Goal: Transaction & Acquisition: Purchase product/service

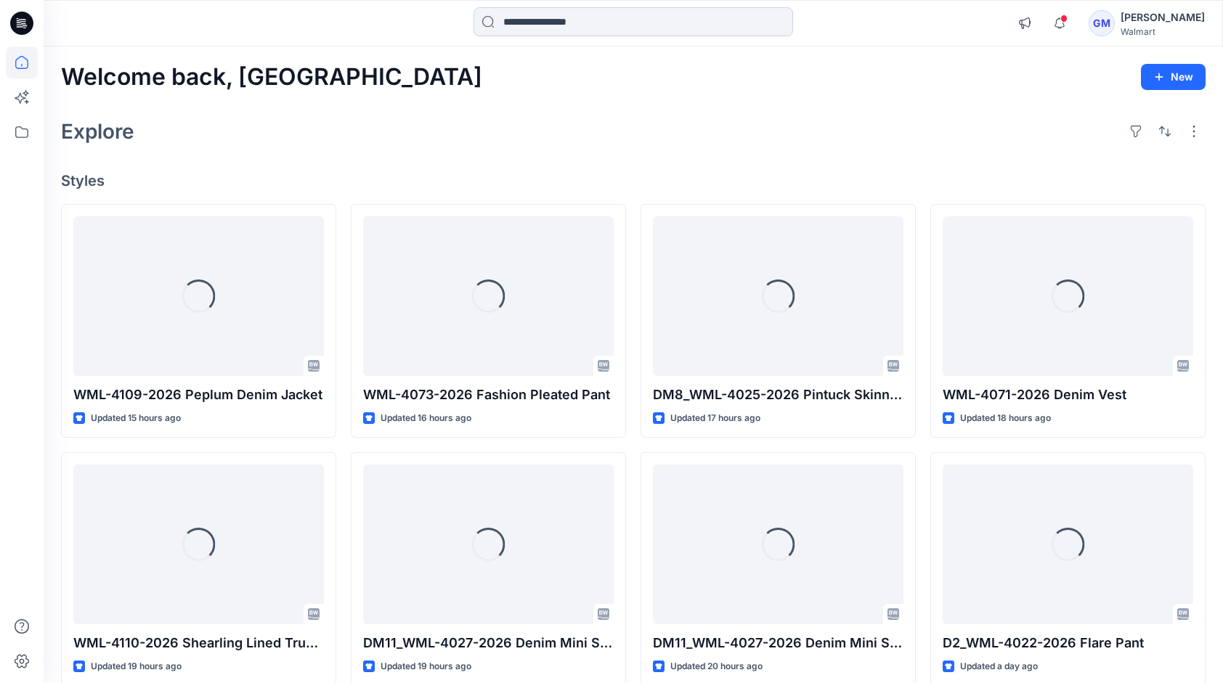
click at [620, 23] on input at bounding box center [632, 21] width 319 height 29
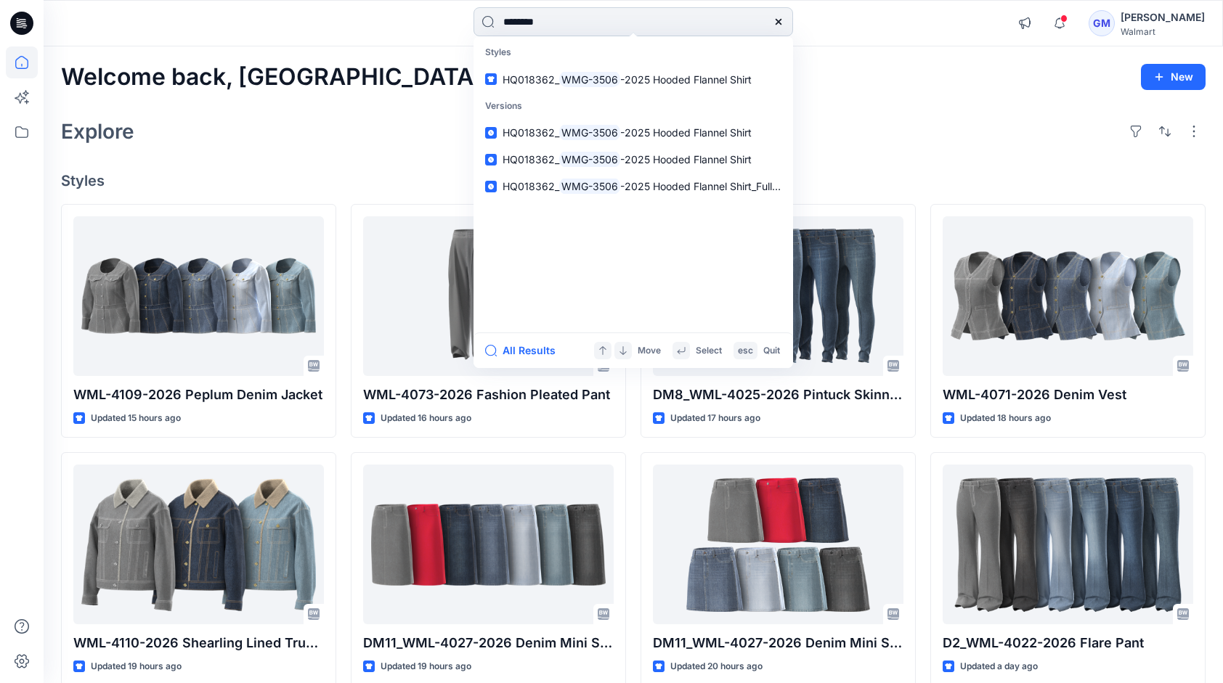
type input "********"
click at [529, 347] on button "All Results" at bounding box center [525, 350] width 80 height 17
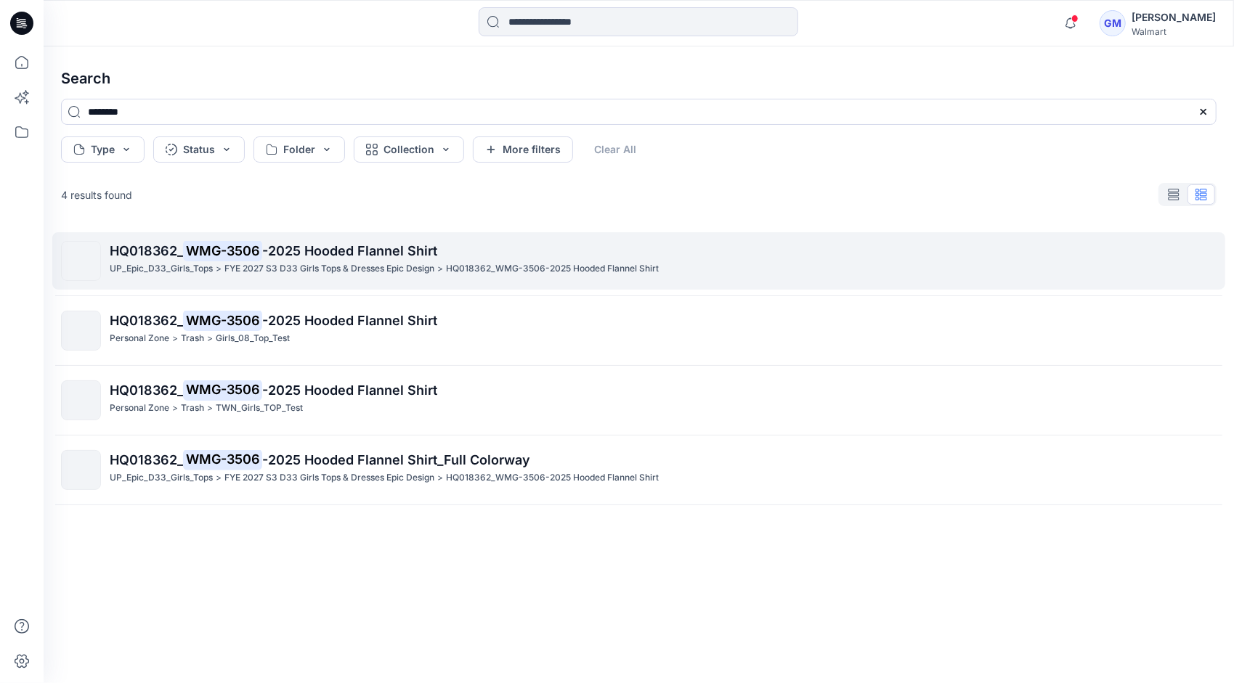
click at [232, 265] on p "FYE 2027 S3 D33 Girls Tops & Dresses Epic Design" at bounding box center [329, 268] width 210 height 15
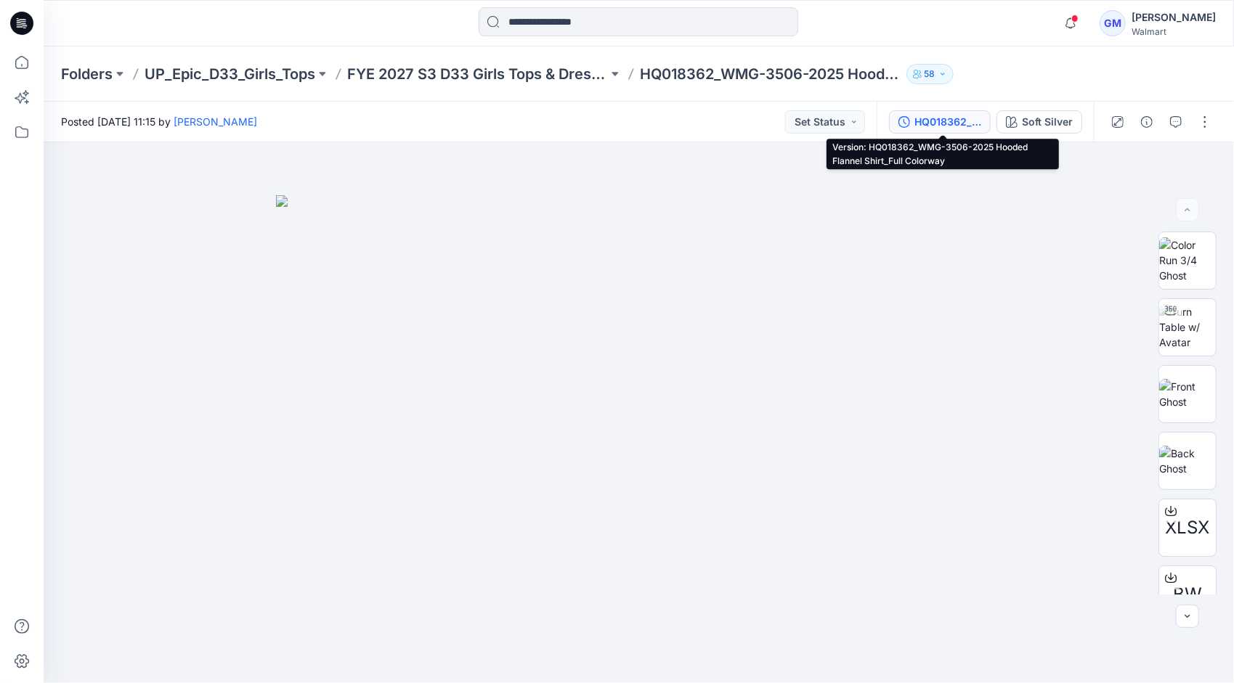
click at [966, 124] on div "HQ018362_WMG-3506-2025 Hooded Flannel Shirt_Full Colorway" at bounding box center [947, 122] width 67 height 16
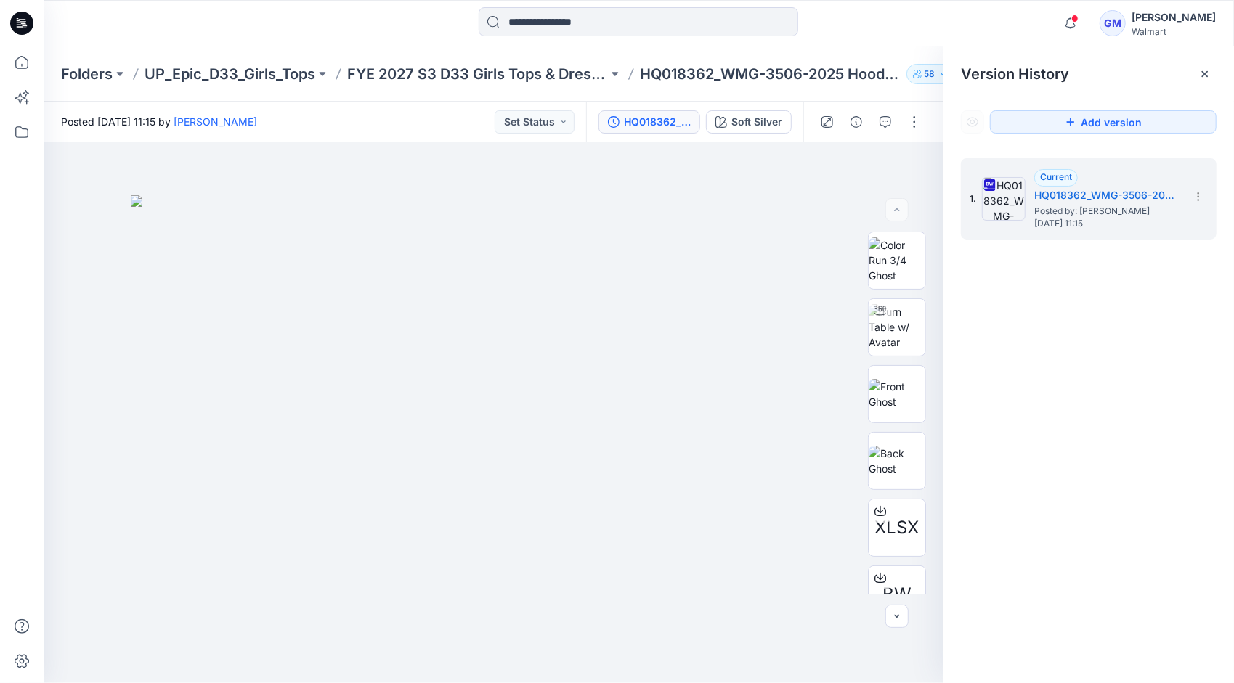
click at [860, 22] on div at bounding box center [638, 23] width 595 height 32
click at [916, 13] on div at bounding box center [638, 23] width 595 height 32
